Goal: Ask a question

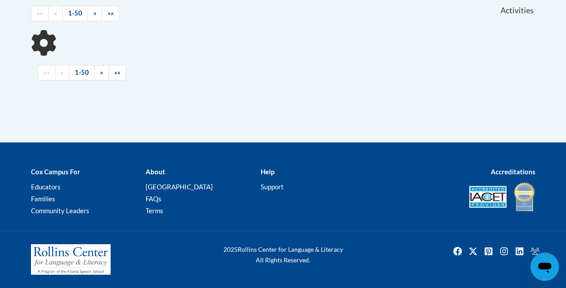
scroll to position [188, 0]
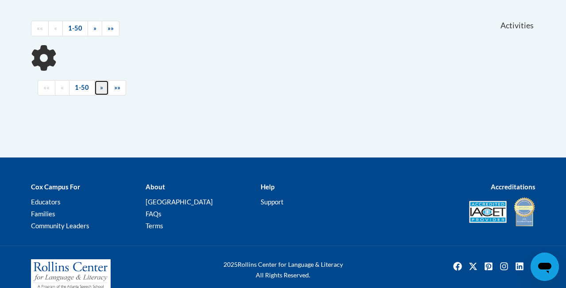
click at [102, 89] on span "»" at bounding box center [101, 88] width 3 height 8
click at [65, 88] on link "«" at bounding box center [62, 87] width 15 height 15
click at [82, 89] on link "1-50" at bounding box center [82, 87] width 26 height 15
click at [73, 33] on link "1-50" at bounding box center [75, 28] width 26 height 15
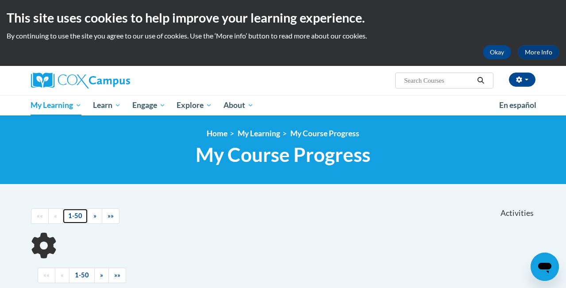
scroll to position [17, 0]
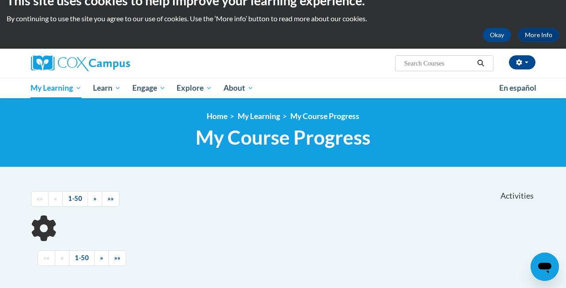
click at [438, 64] on input "Search..." at bounding box center [438, 63] width 71 height 11
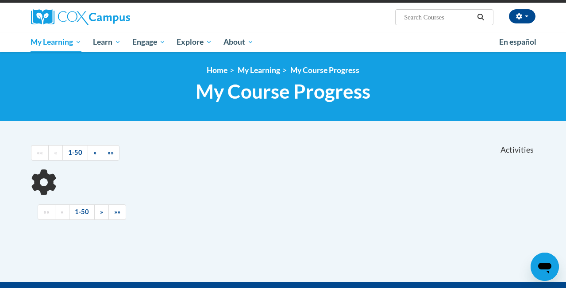
scroll to position [68, 0]
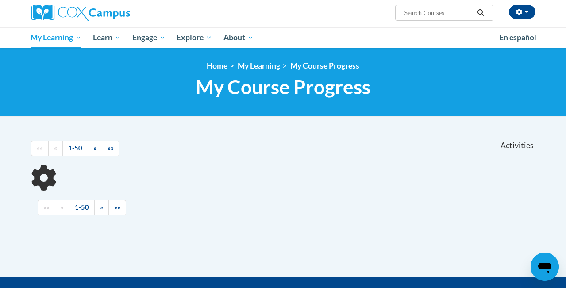
click at [539, 262] on icon "Open messaging window" at bounding box center [545, 267] width 16 height 16
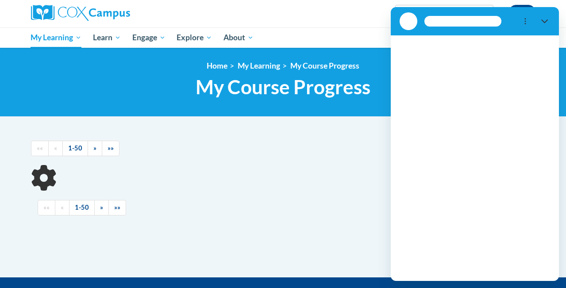
scroll to position [0, 0]
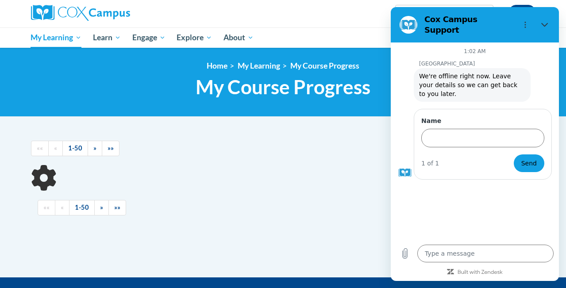
click at [258, 211] on ul "«« « 1-50 » »»" at bounding box center [283, 207] width 491 height 15
type textarea "x"
